Goal: Information Seeking & Learning: Compare options

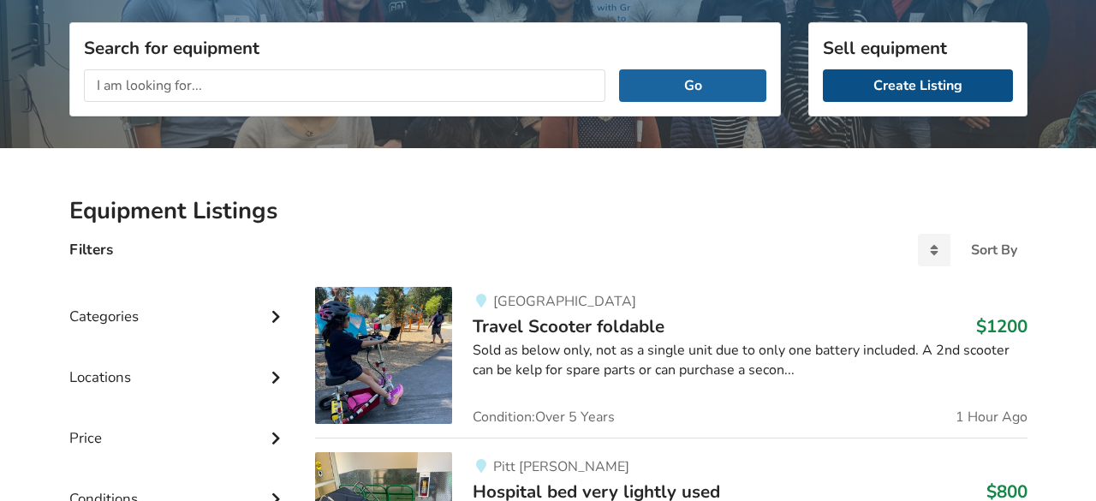
scroll to position [209, 0]
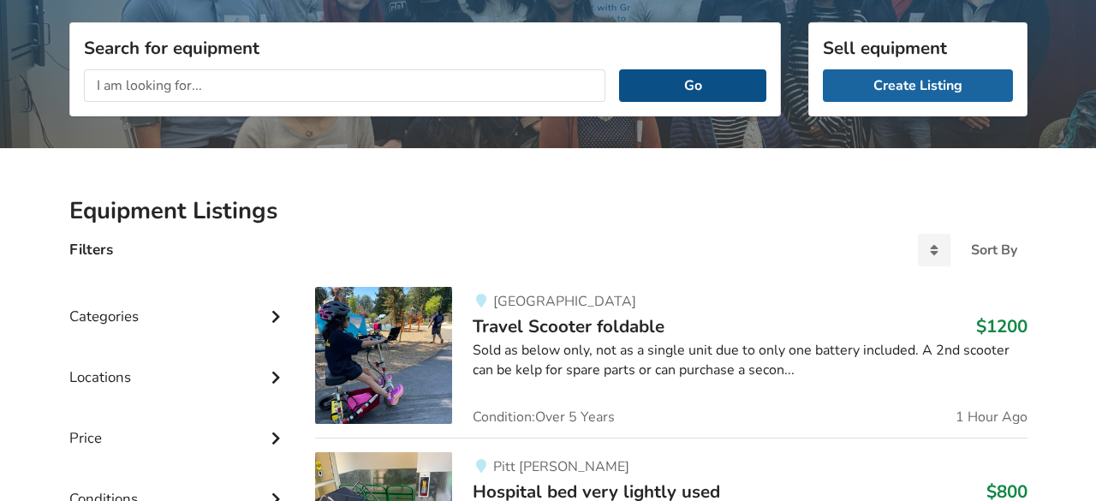
click at [694, 81] on button "Go" at bounding box center [692, 85] width 146 height 33
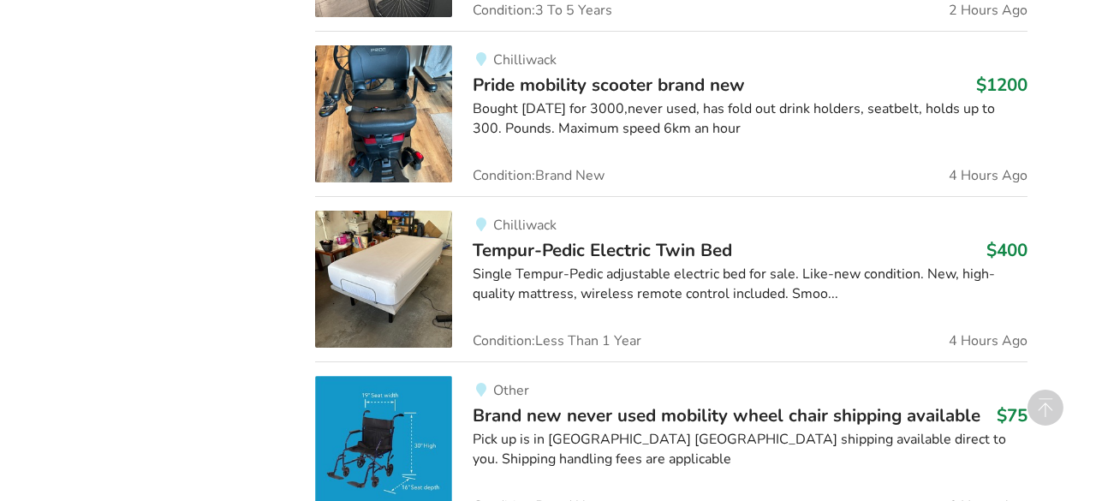
scroll to position [1939, 0]
click at [542, 247] on span "Tempur-Pedic Electric Twin Bed" at bounding box center [603, 249] width 260 height 24
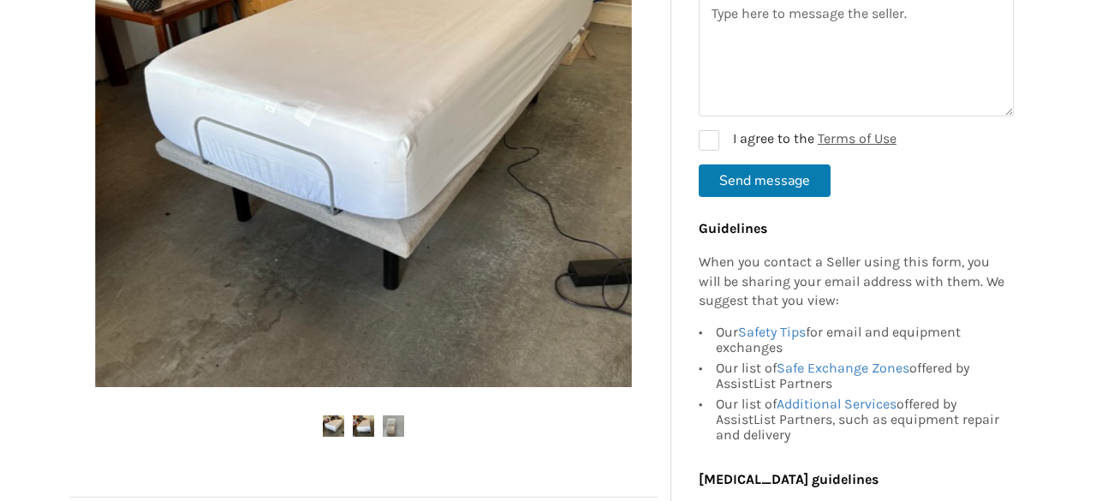
scroll to position [529, 0]
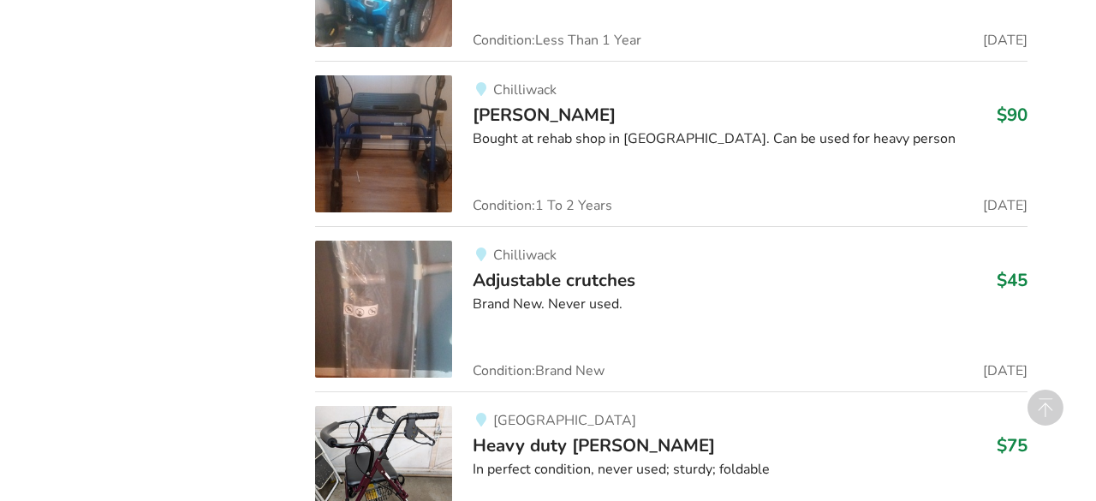
scroll to position [3570, 0]
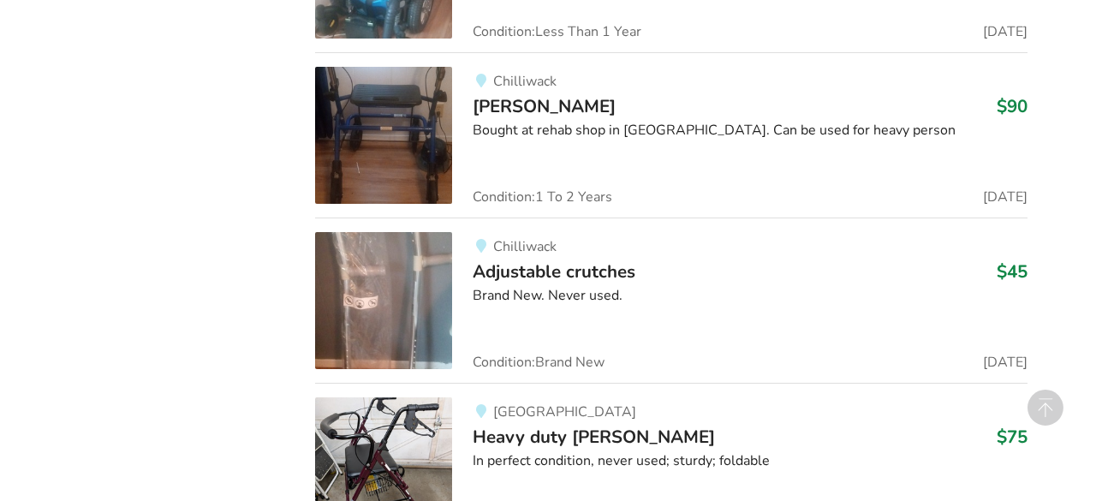
click at [496, 99] on span "[PERSON_NAME]" at bounding box center [544, 106] width 143 height 24
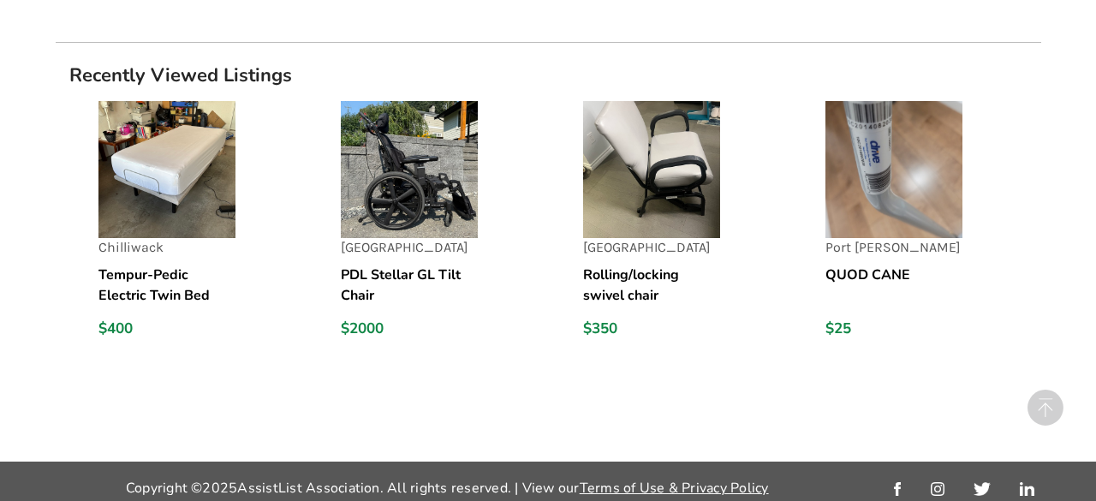
scroll to position [1782, 0]
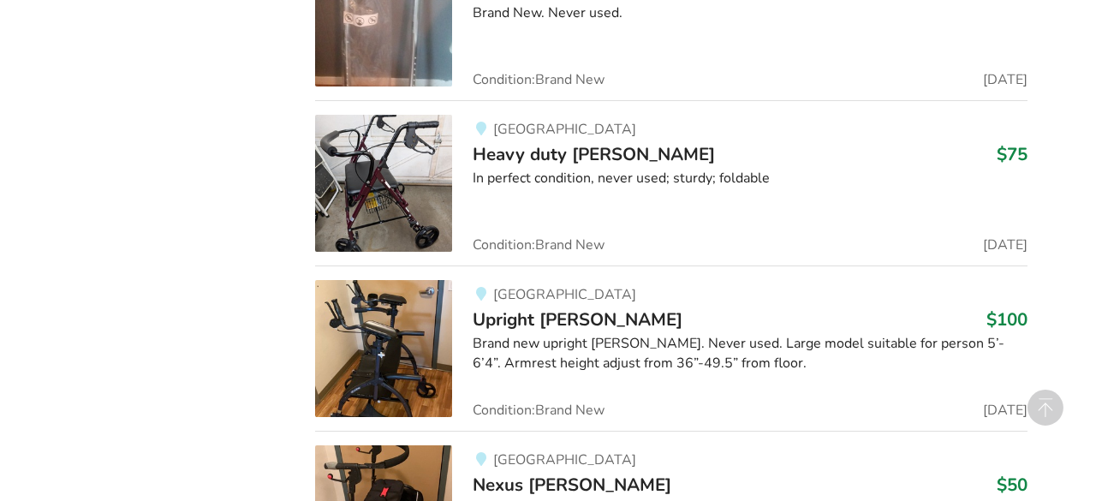
scroll to position [3886, 0]
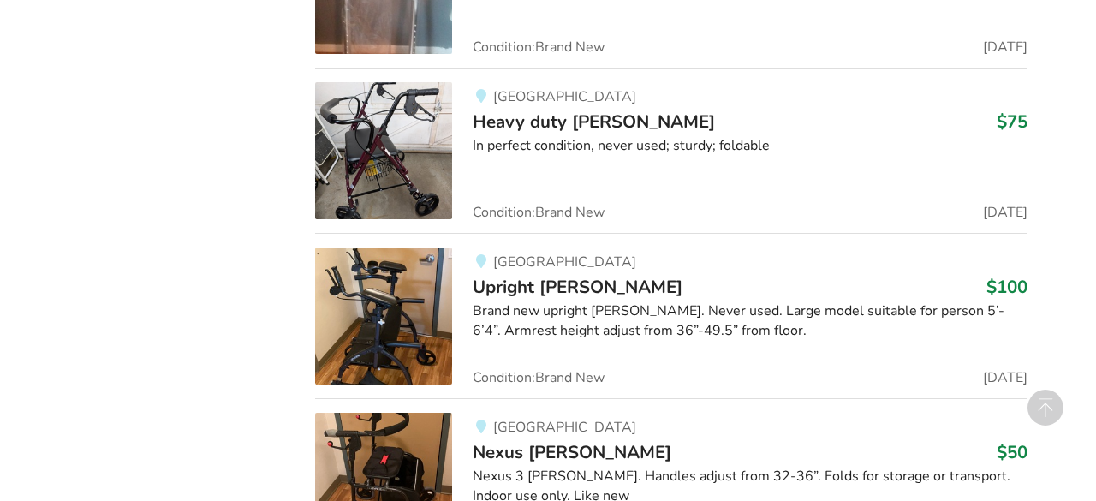
click at [533, 111] on span "Heavy duty [PERSON_NAME]" at bounding box center [594, 122] width 242 height 24
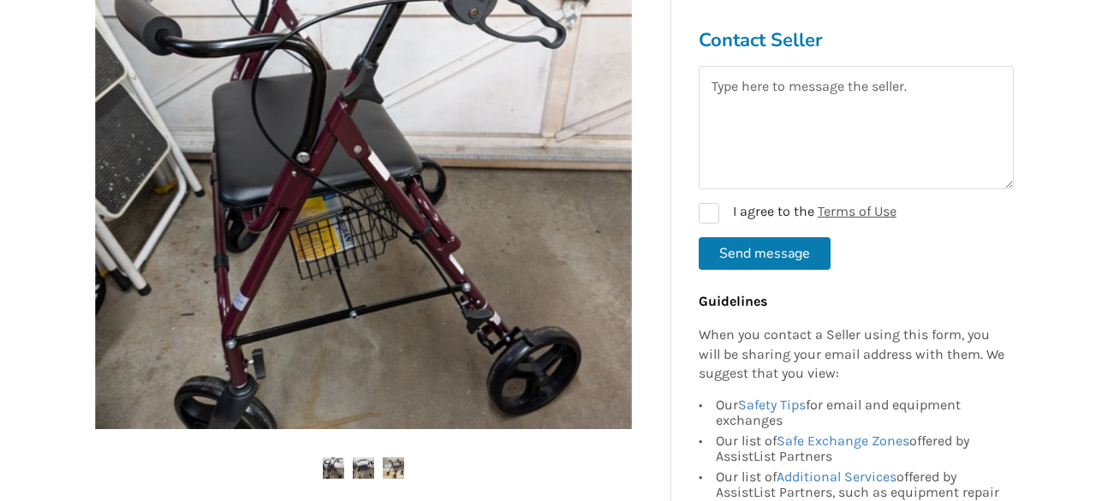
scroll to position [464, 0]
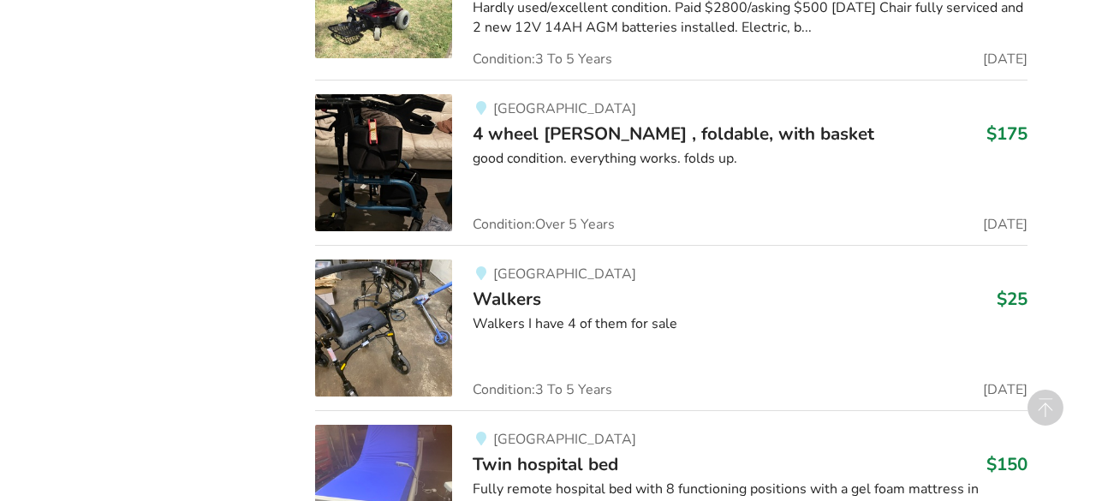
scroll to position [6370, 0]
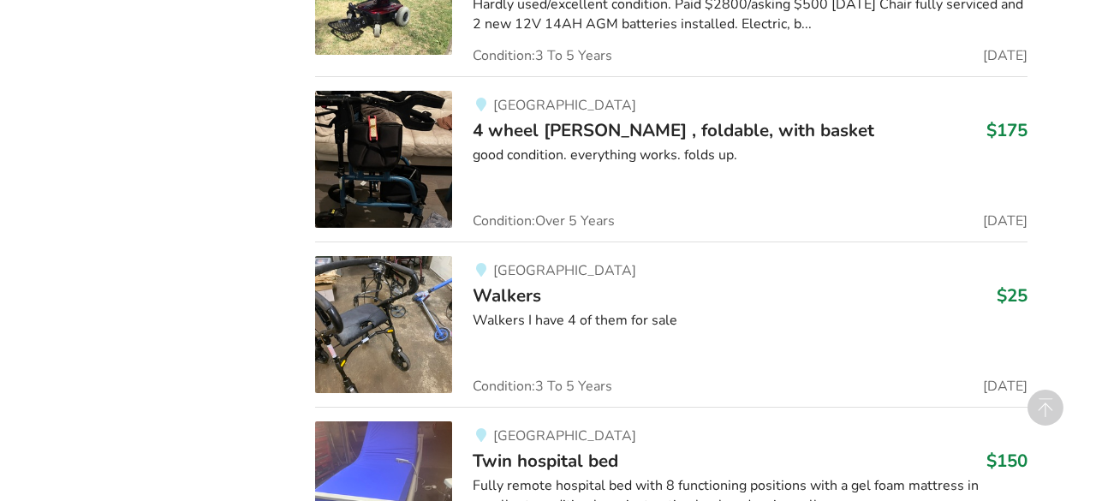
click at [540, 118] on span "4 wheel [PERSON_NAME] , foldable, with basket" at bounding box center [674, 130] width 402 height 24
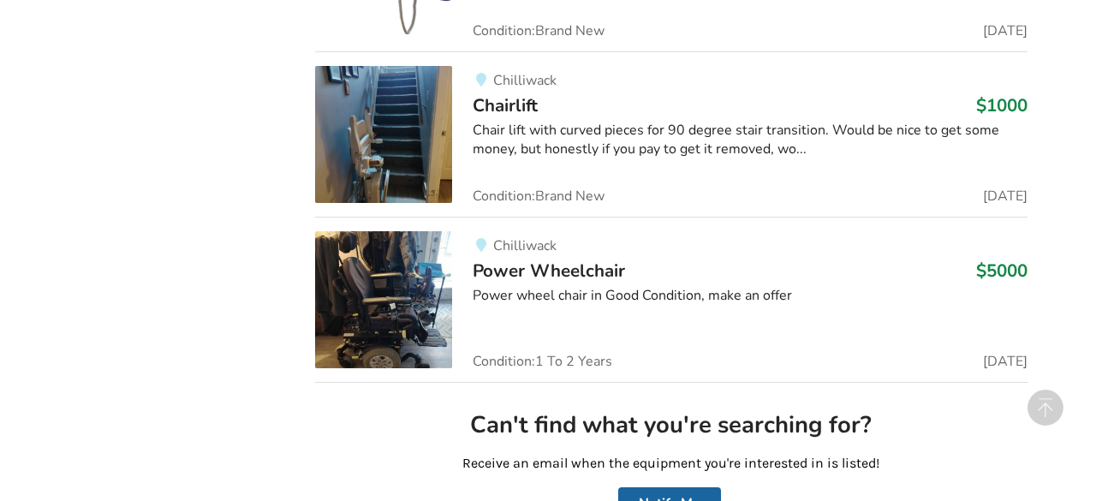
scroll to position [8388, 0]
click at [527, 93] on span "Chairlift" at bounding box center [505, 105] width 65 height 24
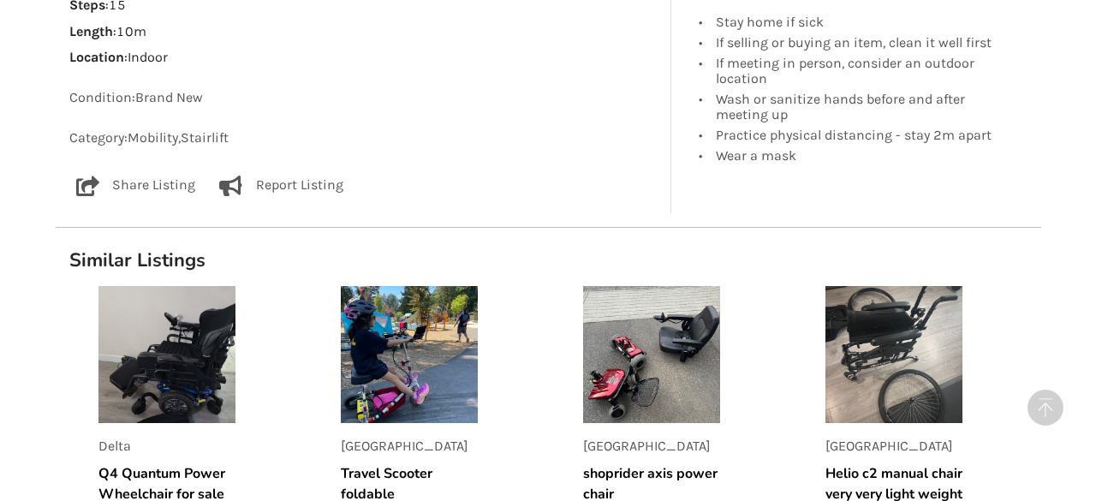
scroll to position [1146, 0]
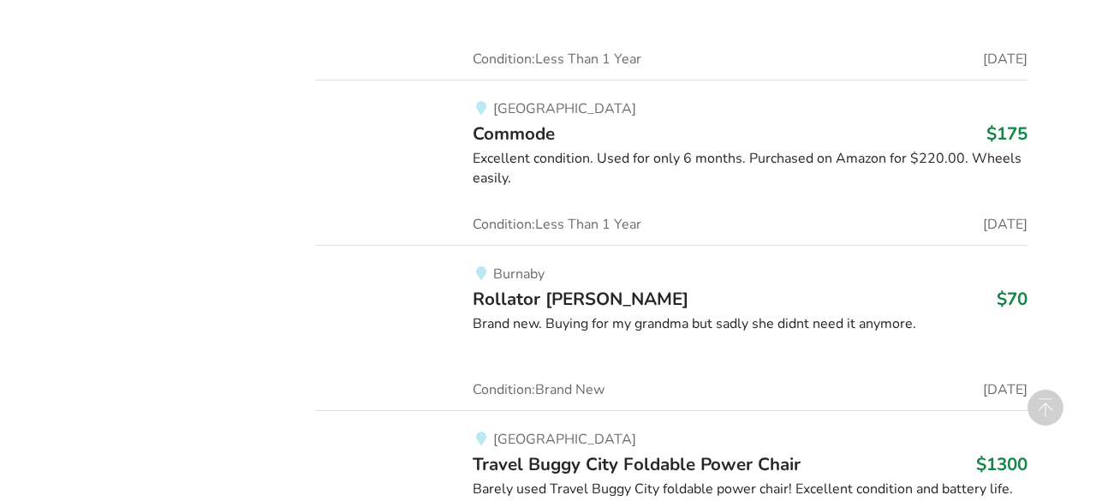
scroll to position [30240, 0]
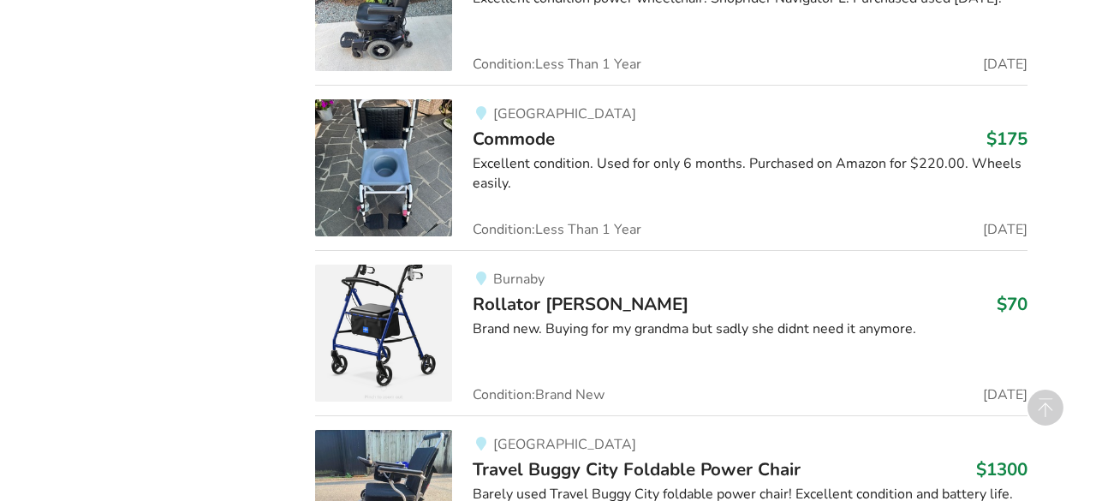
click at [517, 292] on span "Rollator [PERSON_NAME]" at bounding box center [581, 304] width 216 height 24
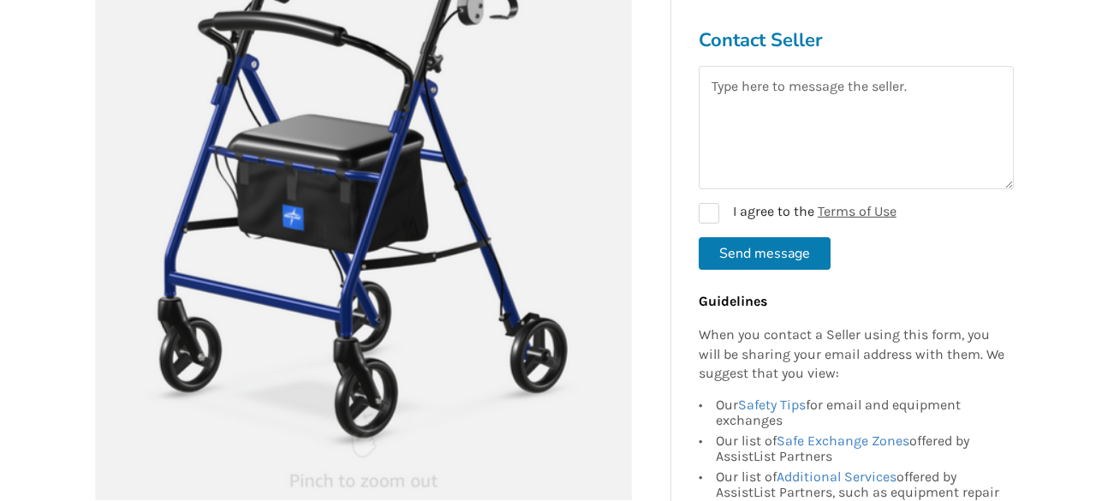
scroll to position [358, 0]
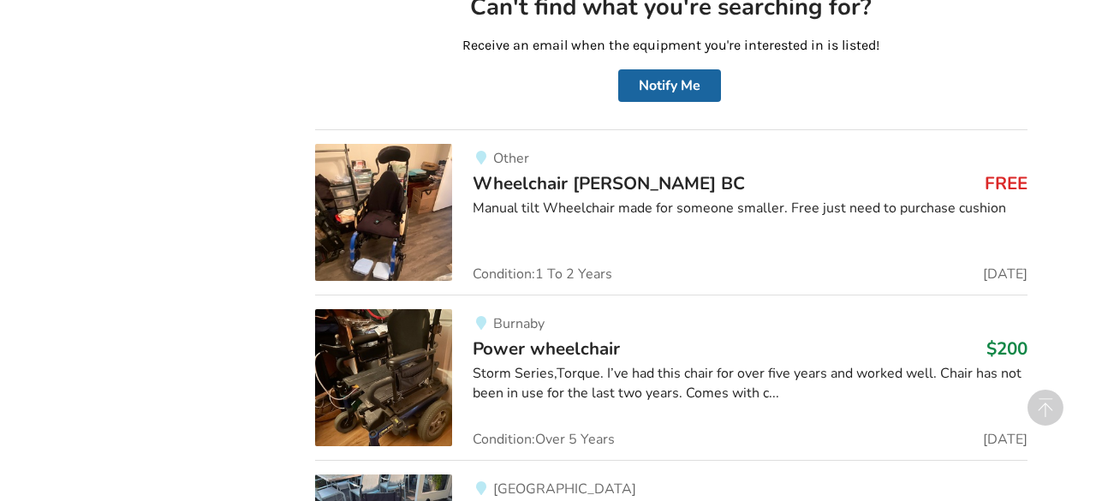
scroll to position [30240, 0]
